Goal: Information Seeking & Learning: Learn about a topic

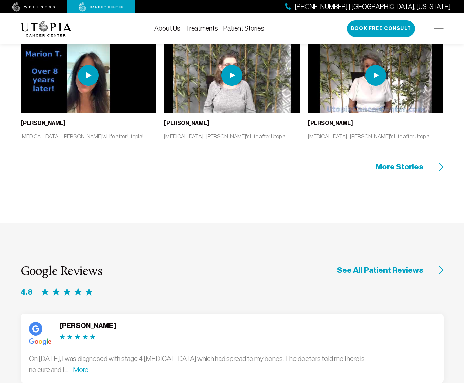
scroll to position [1562, 0]
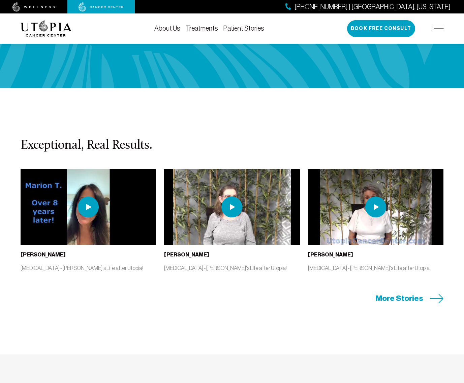
click at [85, 197] on img at bounding box center [88, 207] width 21 height 21
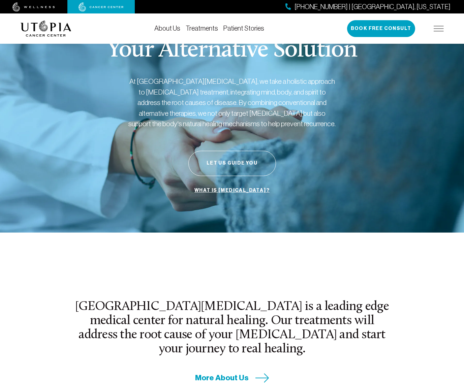
scroll to position [0, 0]
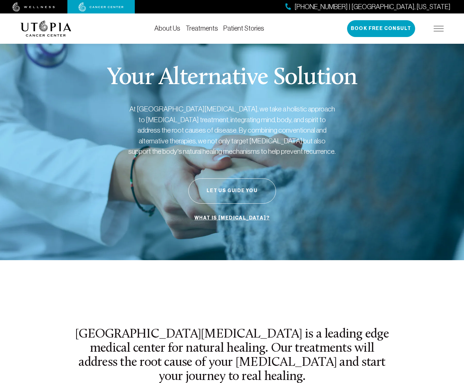
click at [438, 26] on img at bounding box center [439, 28] width 10 height 5
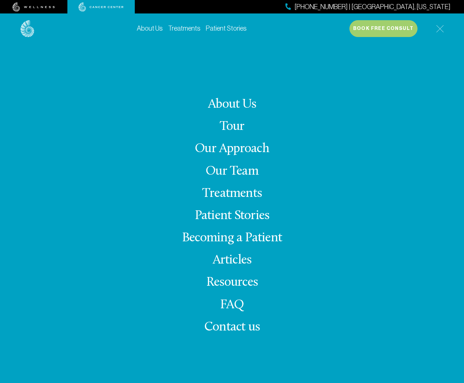
click at [233, 102] on link "About Us" at bounding box center [232, 104] width 48 height 13
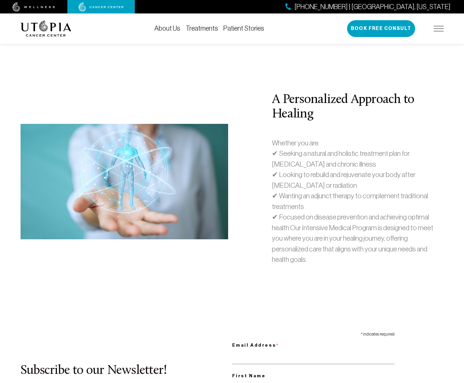
scroll to position [2107, 0]
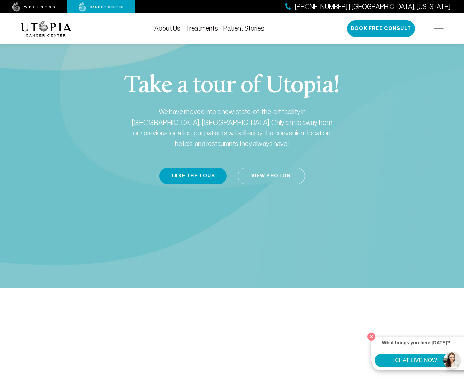
scroll to position [10, 0]
